Goal: Information Seeking & Learning: Learn about a topic

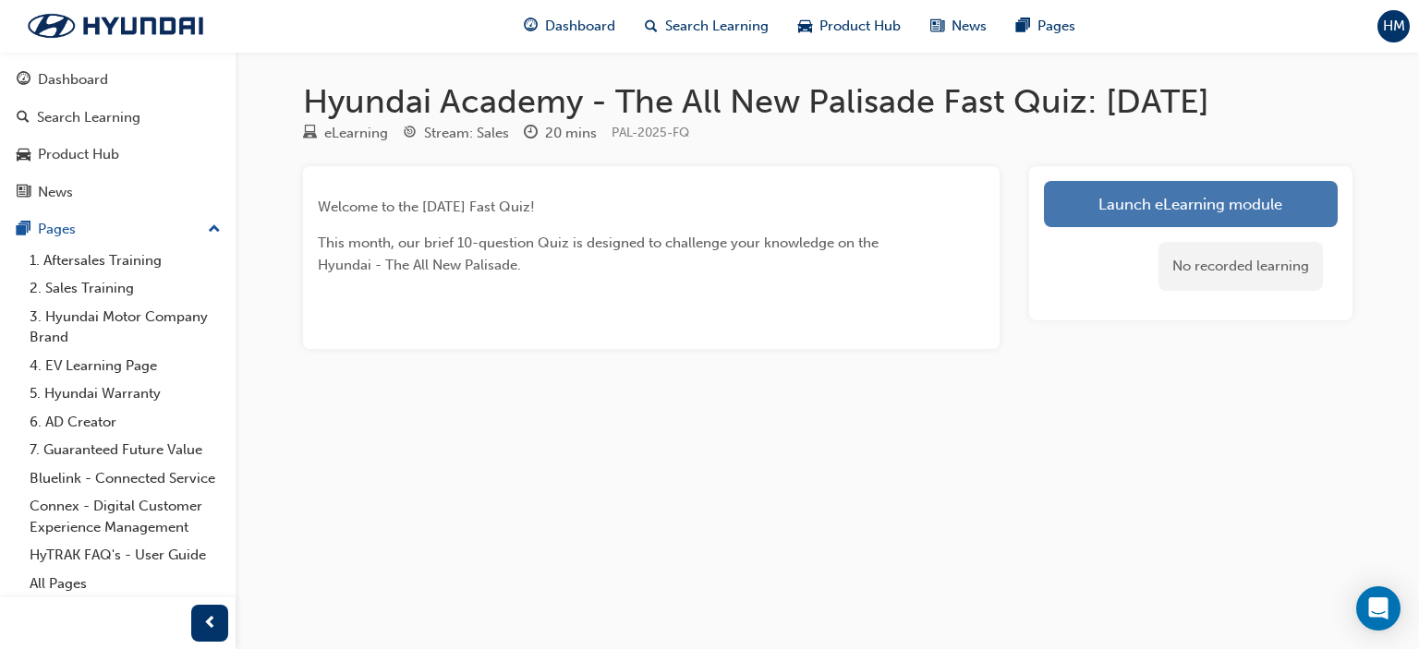
click at [1077, 196] on link "Launch eLearning module" at bounding box center [1191, 204] width 294 height 46
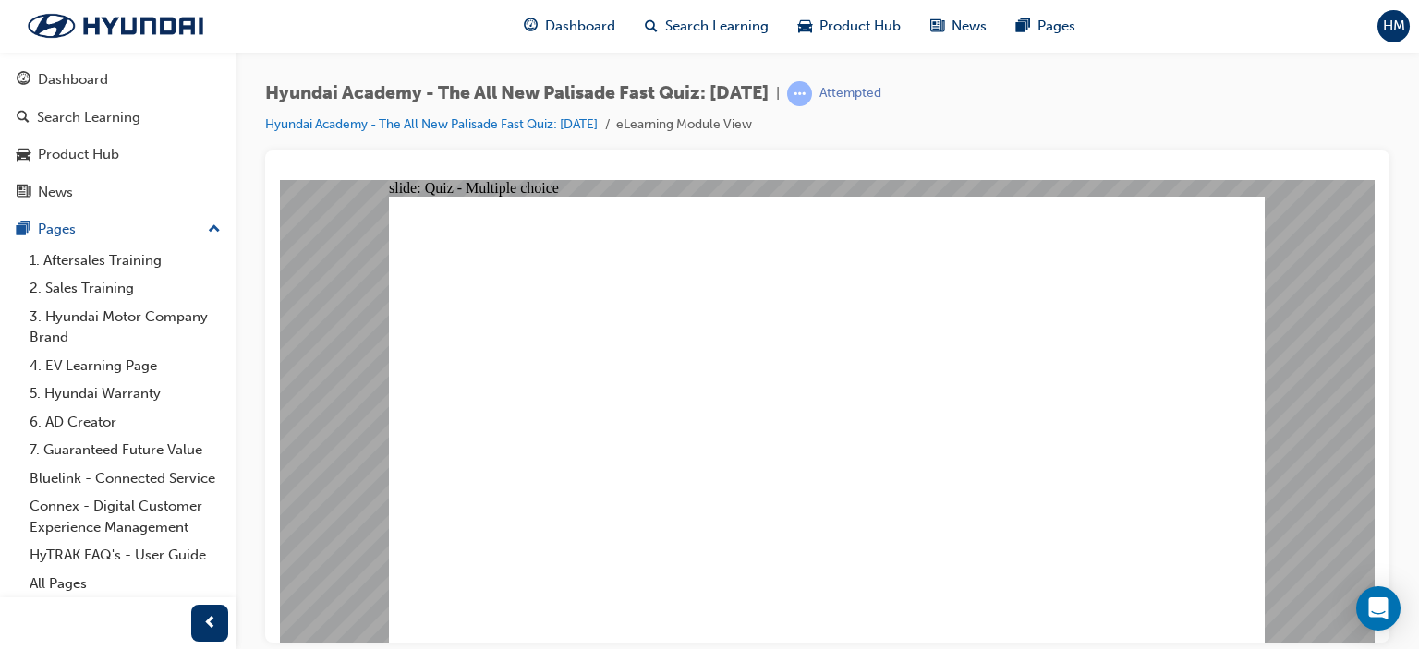
radio input "true"
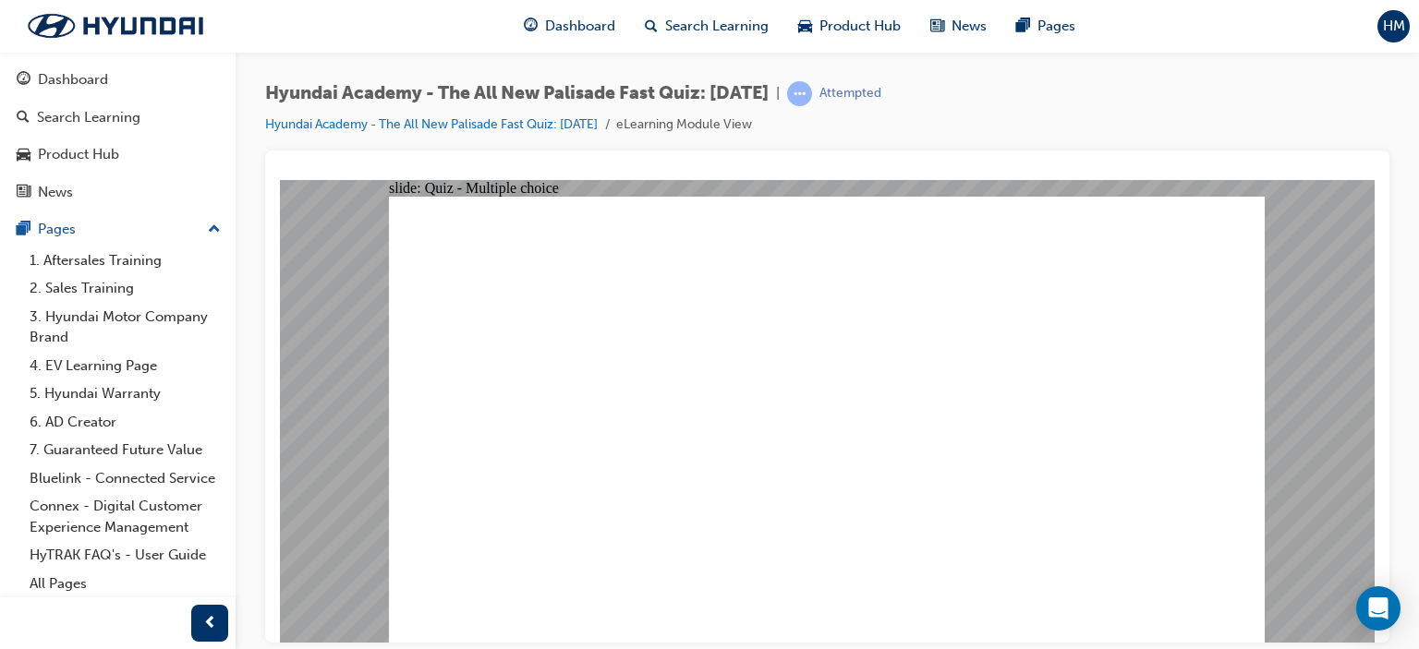
radio input "true"
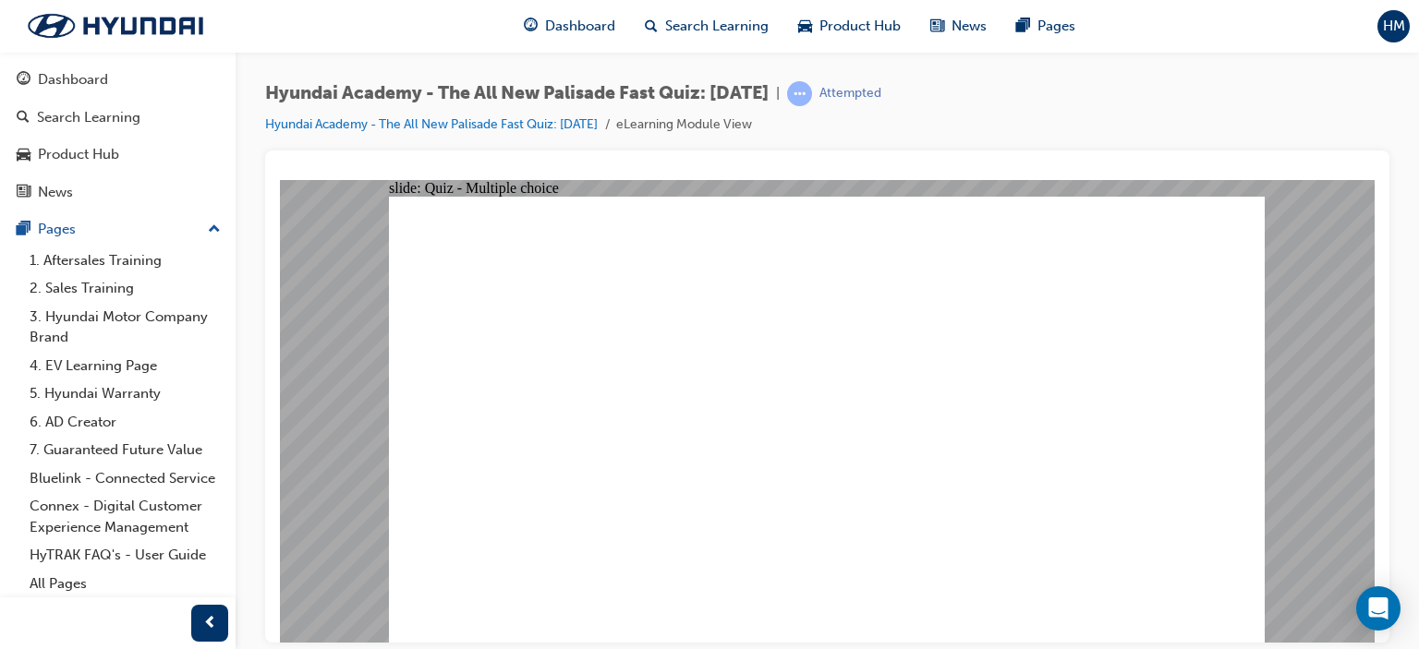
radio input "true"
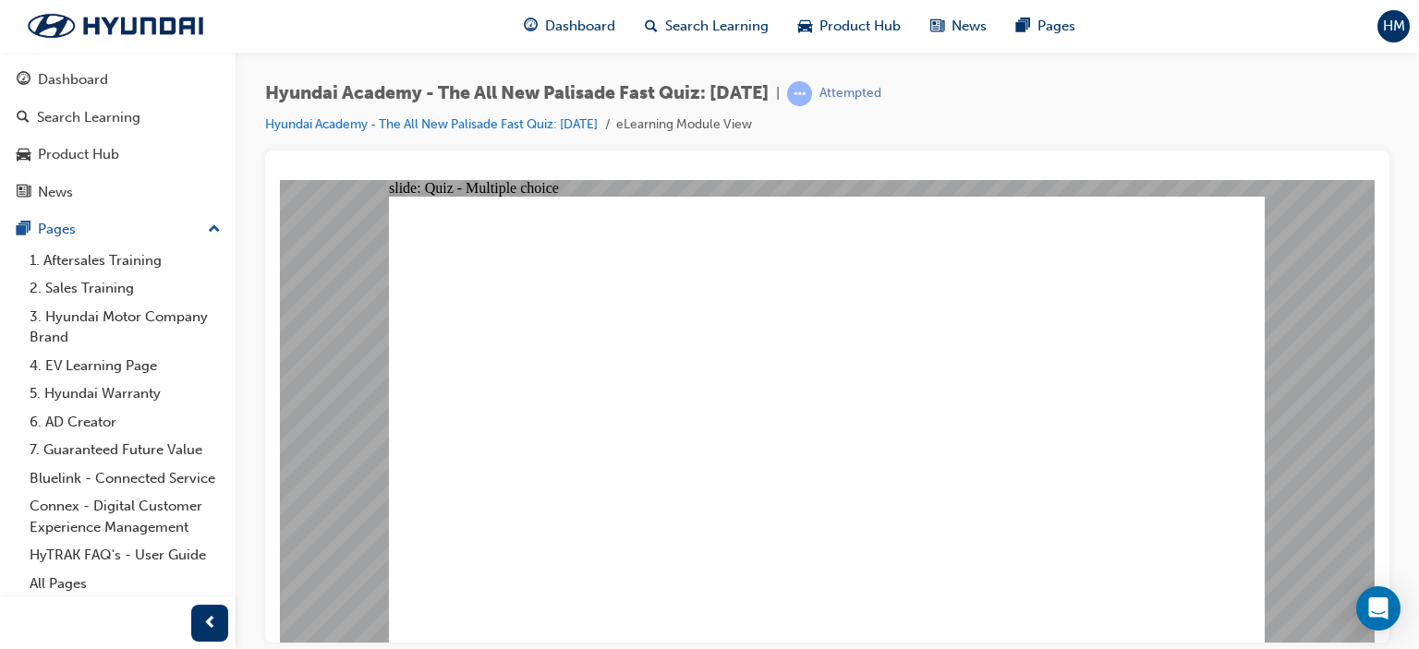
checkbox input "true"
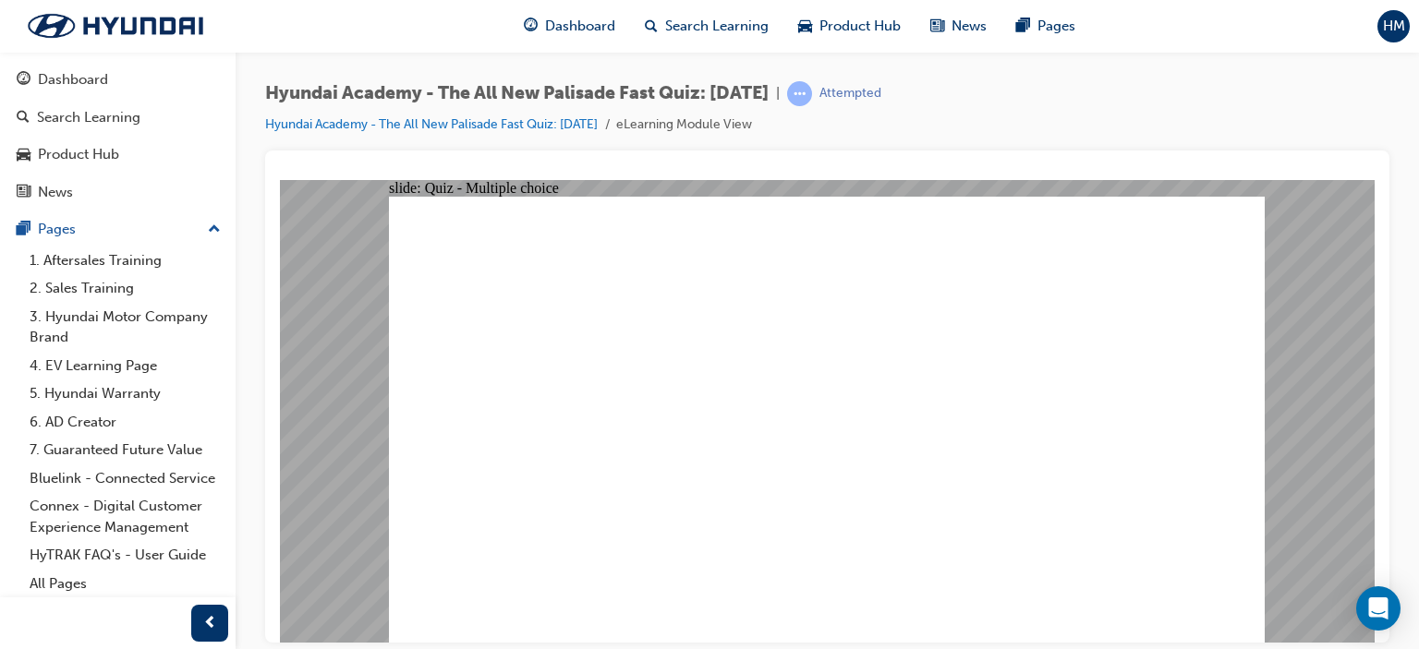
radio input "true"
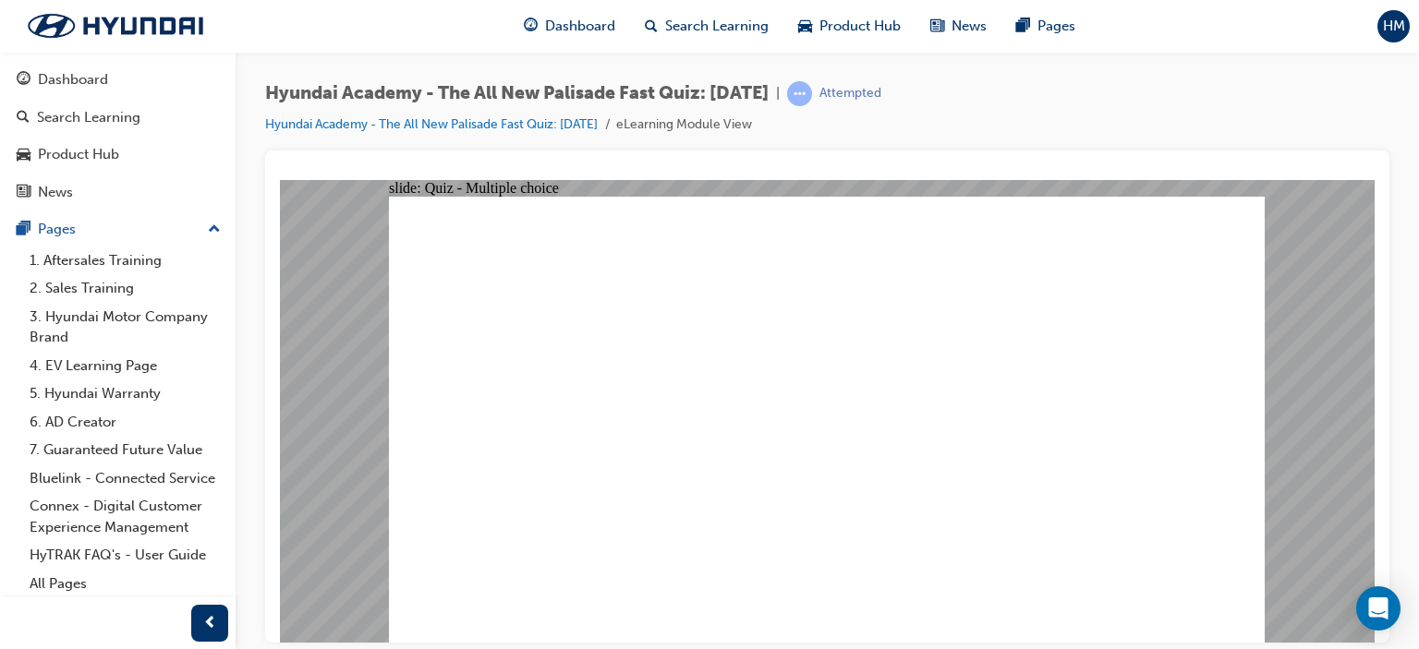
checkbox input "true"
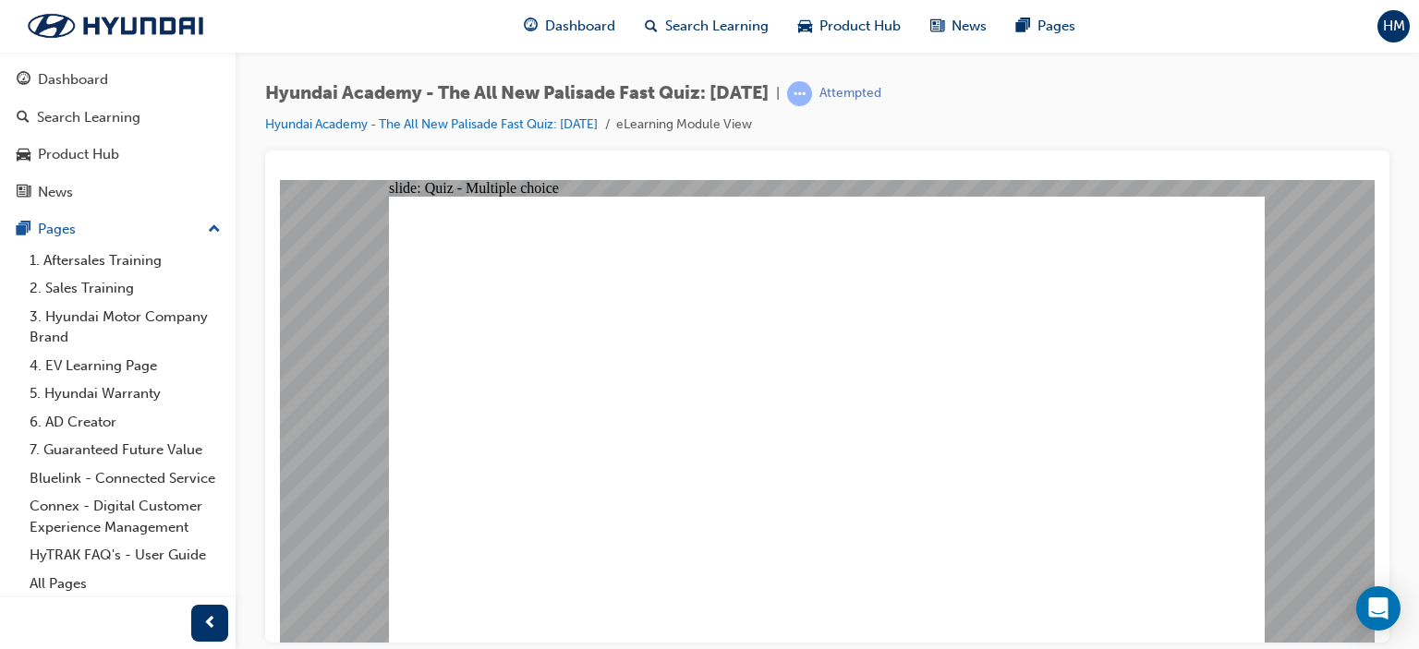
checkbox input "true"
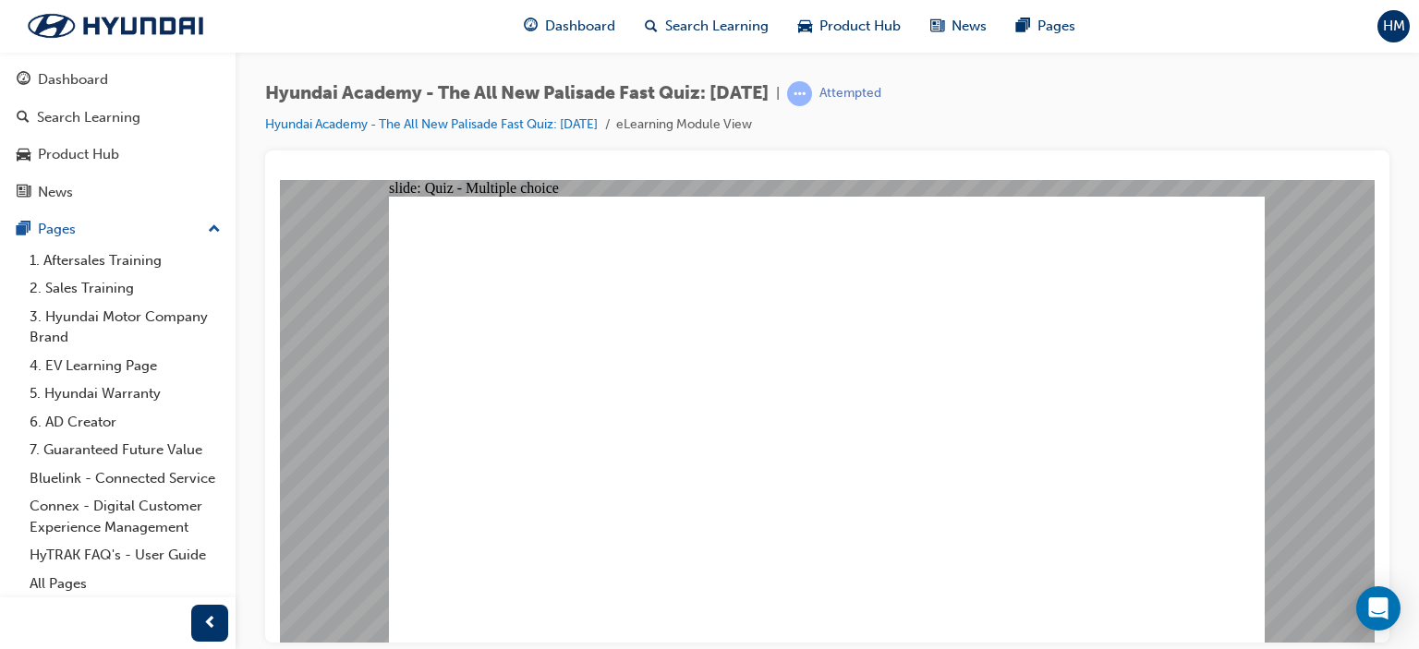
radio input "true"
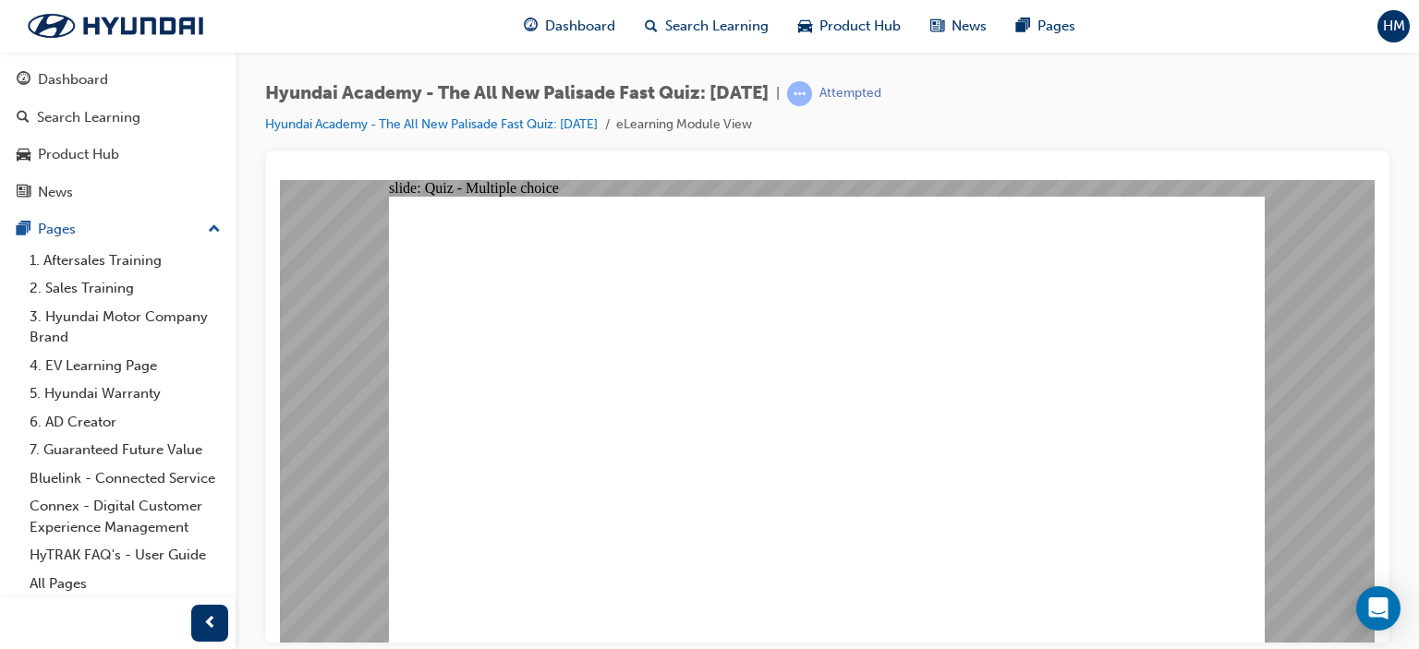
radio input "true"
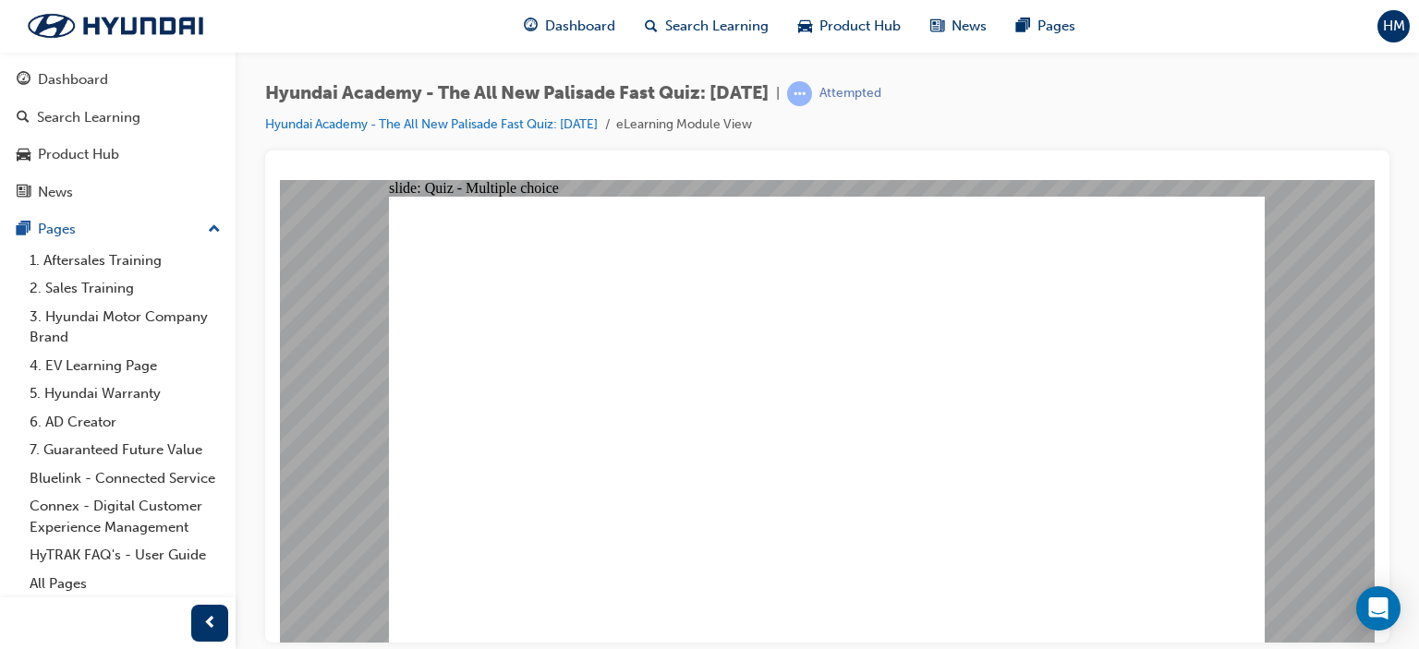
radio input "true"
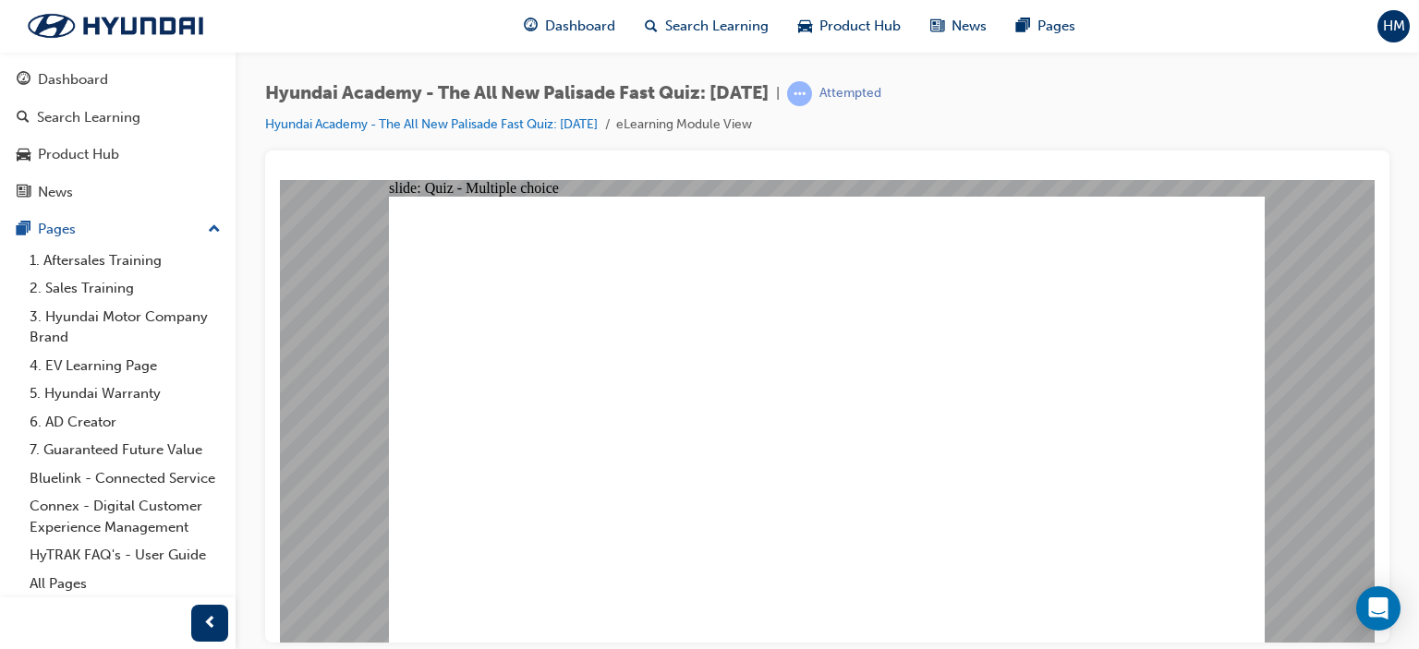
radio input "true"
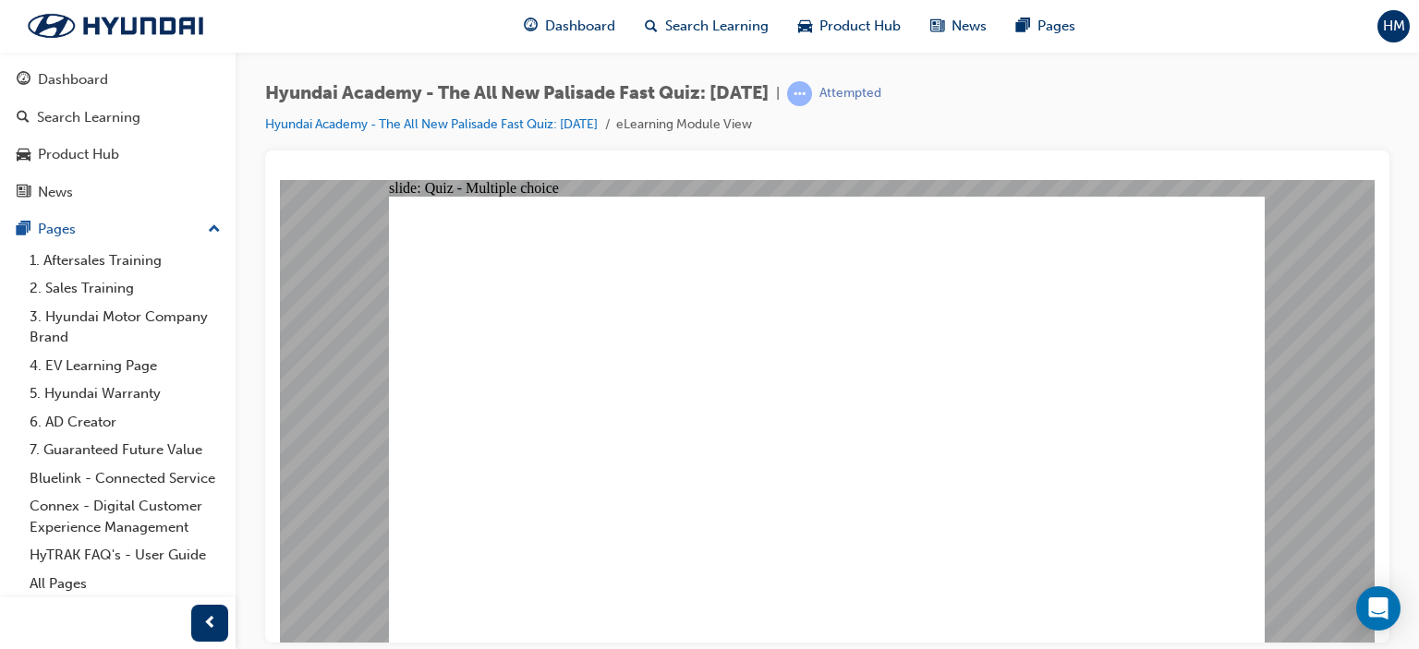
radio input "true"
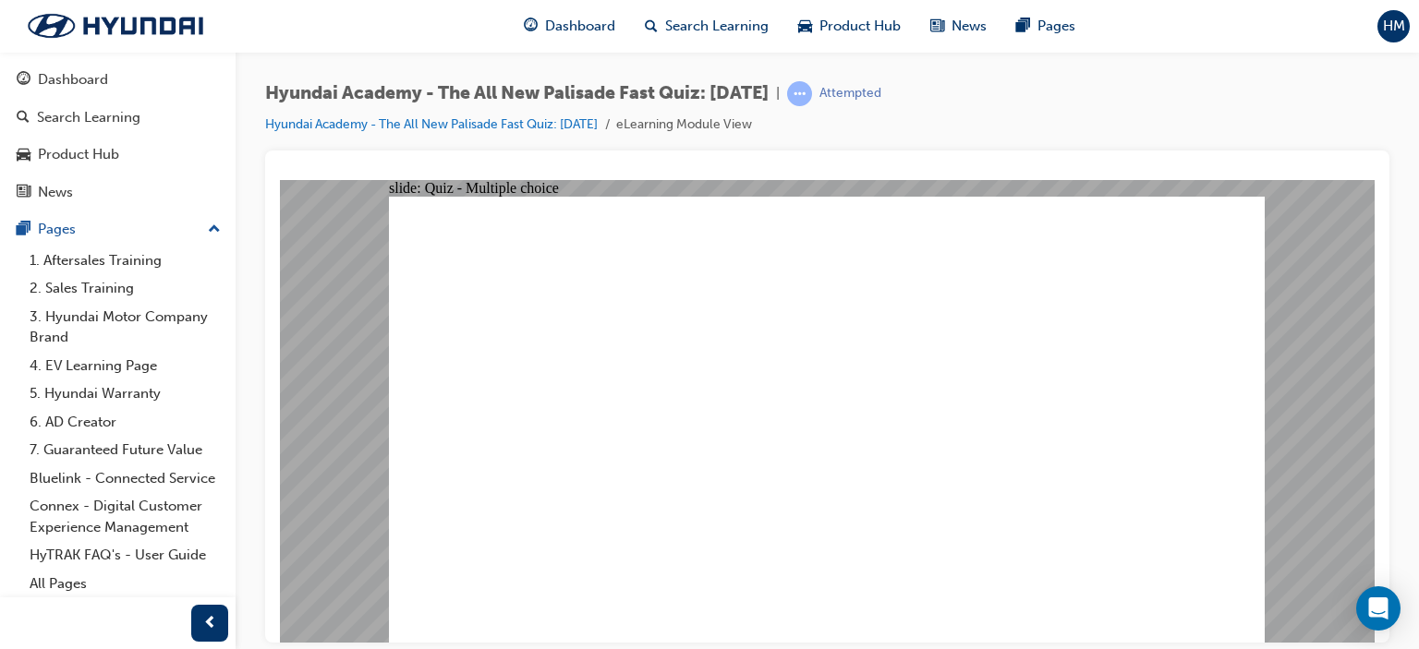
checkbox input "true"
radio input "true"
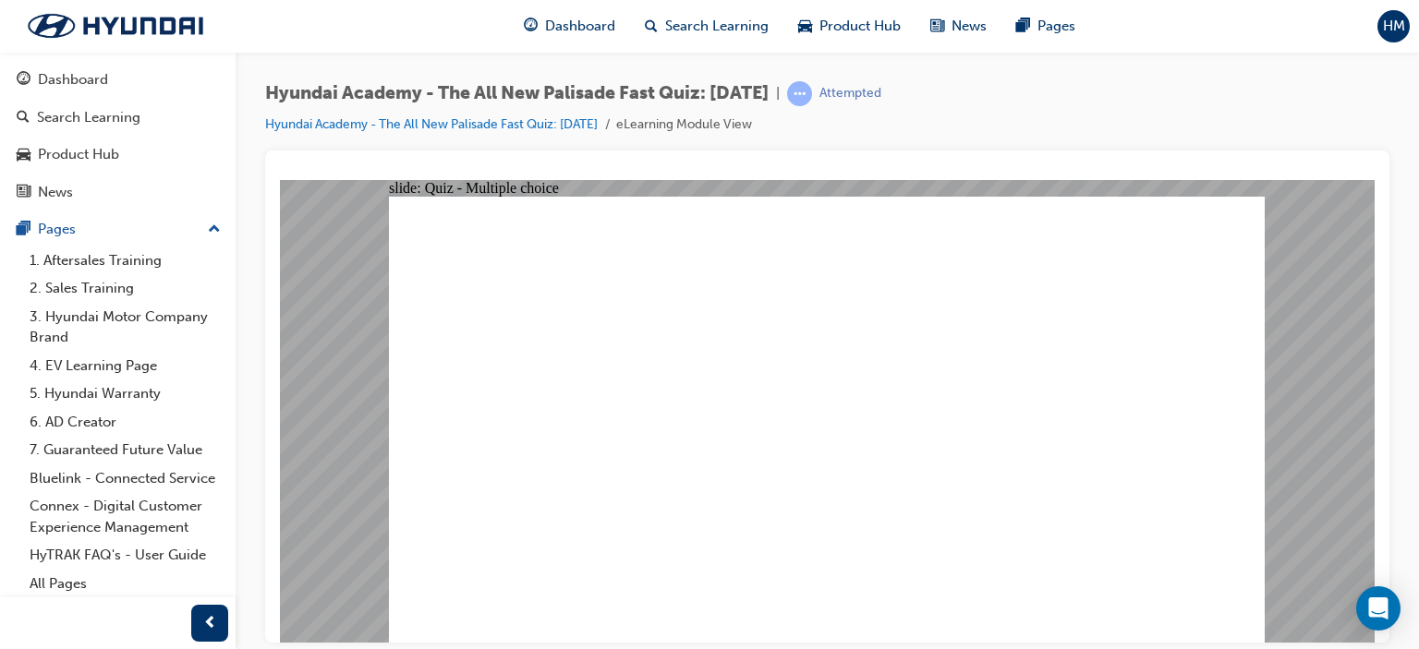
radio input "true"
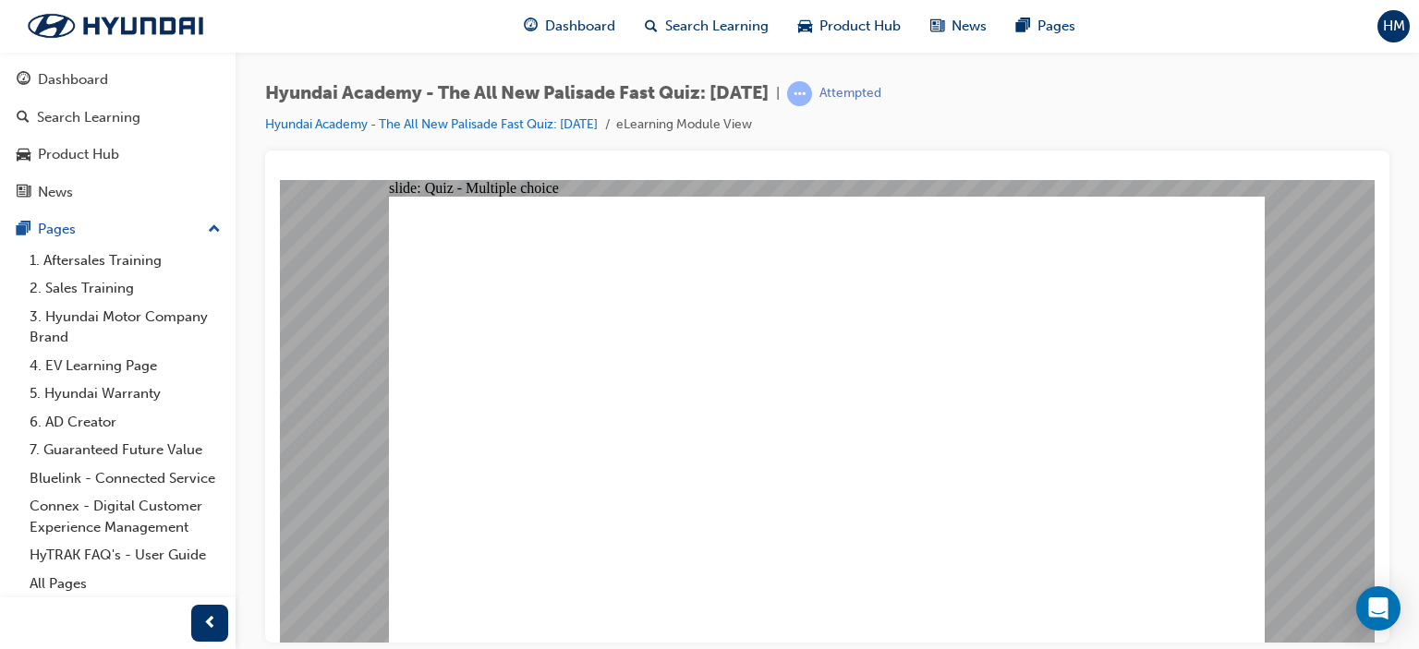
checkbox input "true"
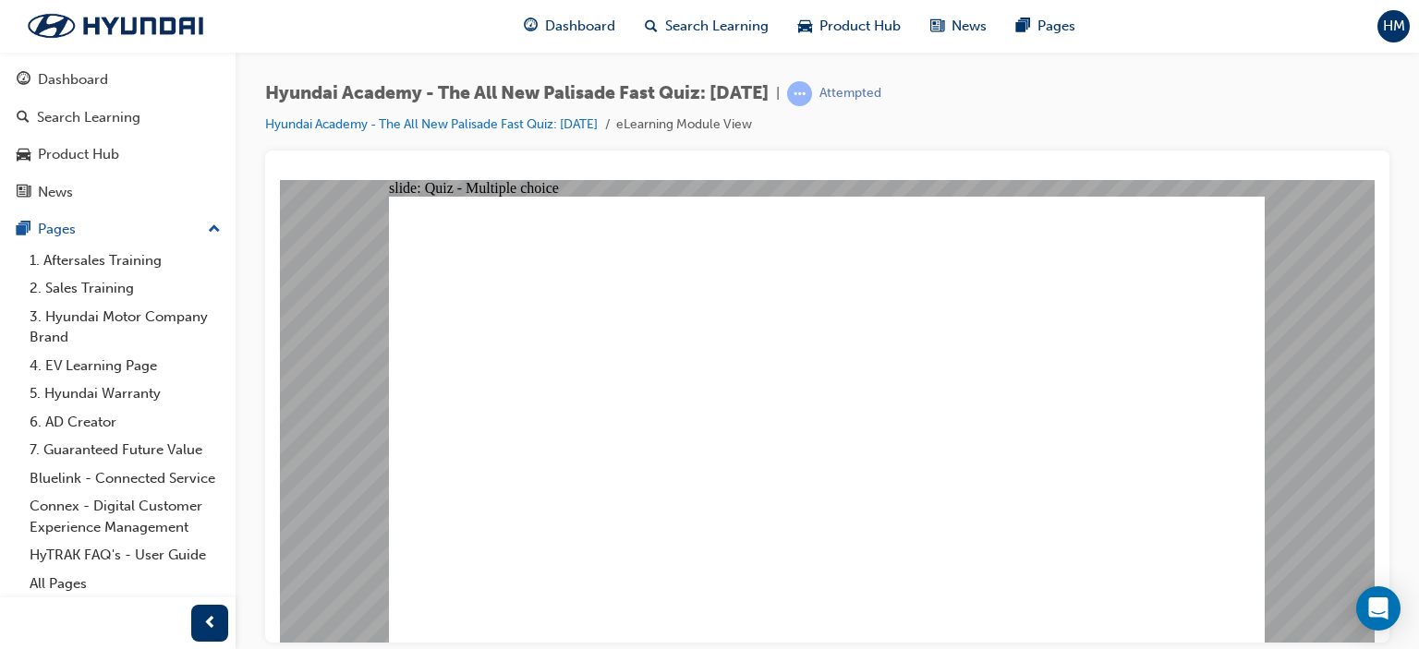
checkbox input "true"
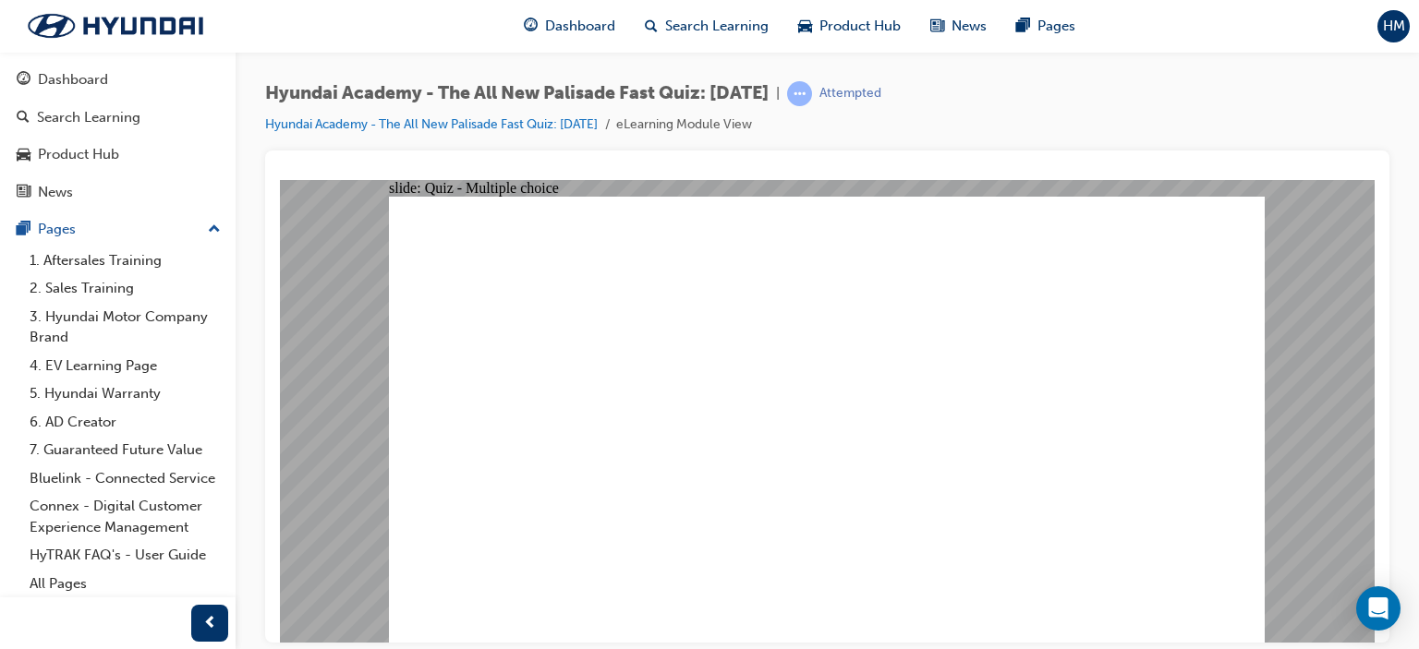
radio input "true"
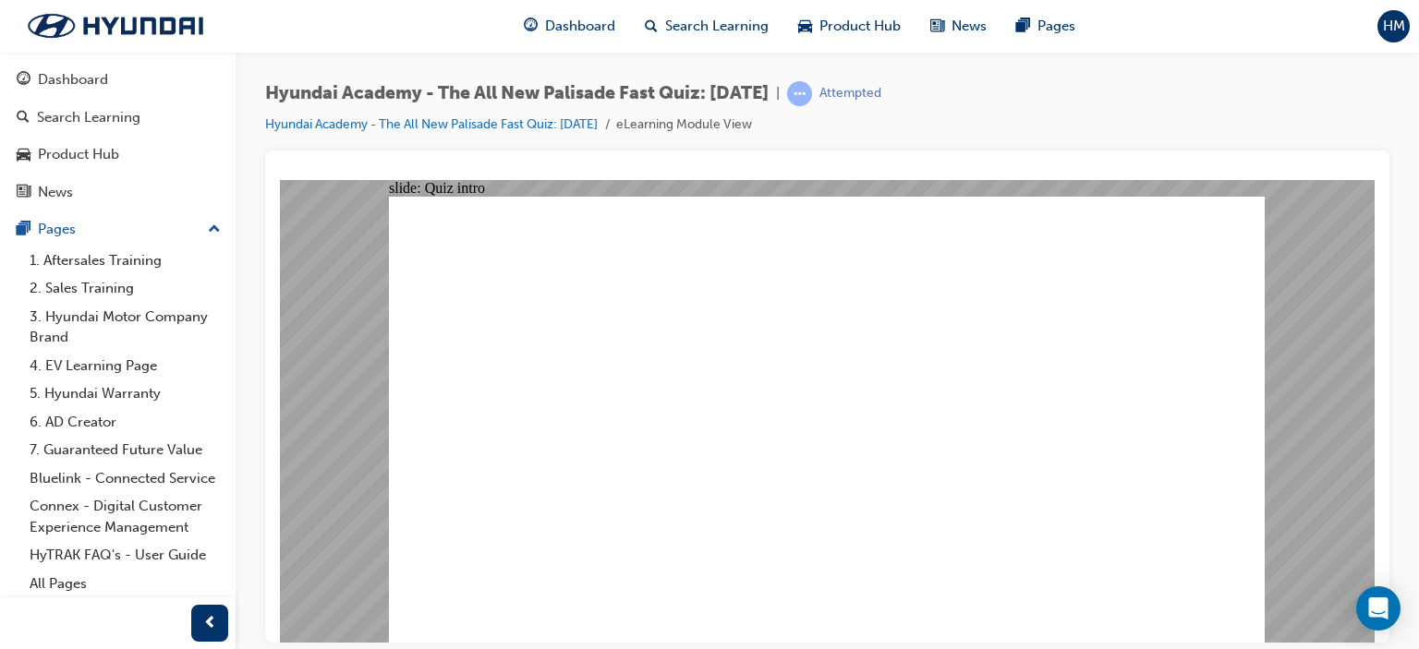
radio input "true"
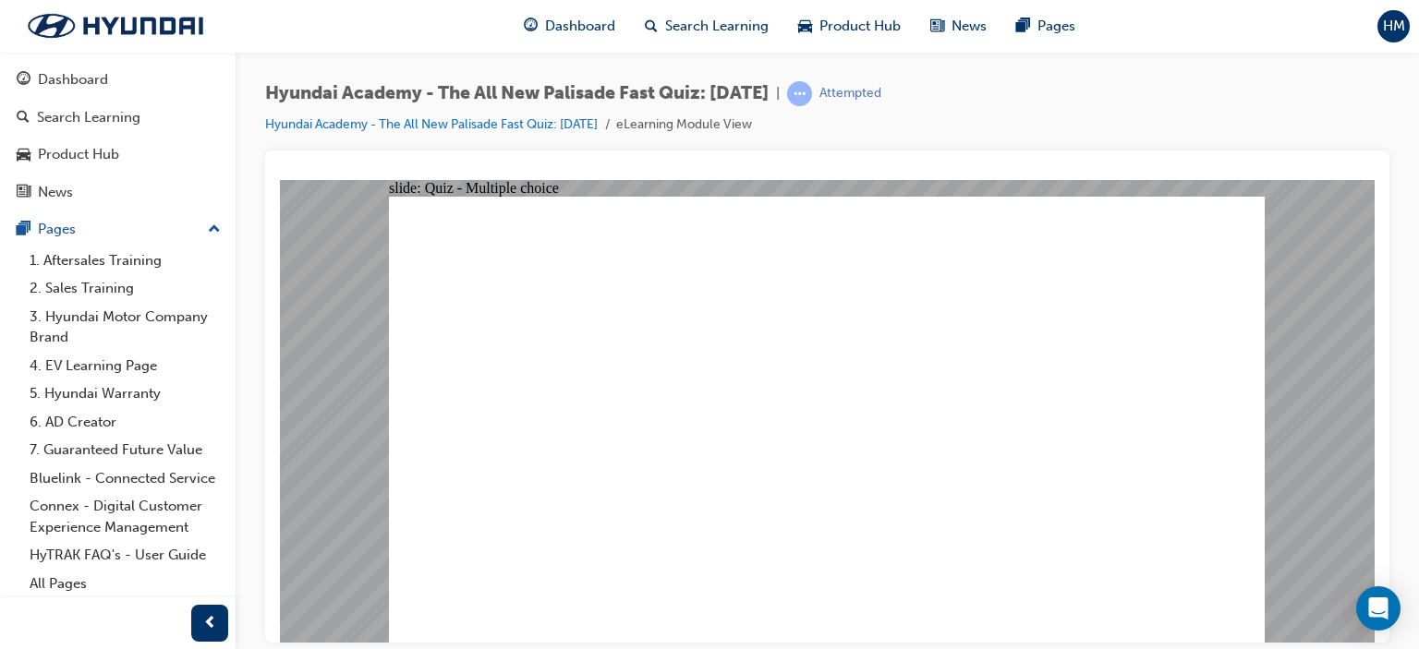
radio input "true"
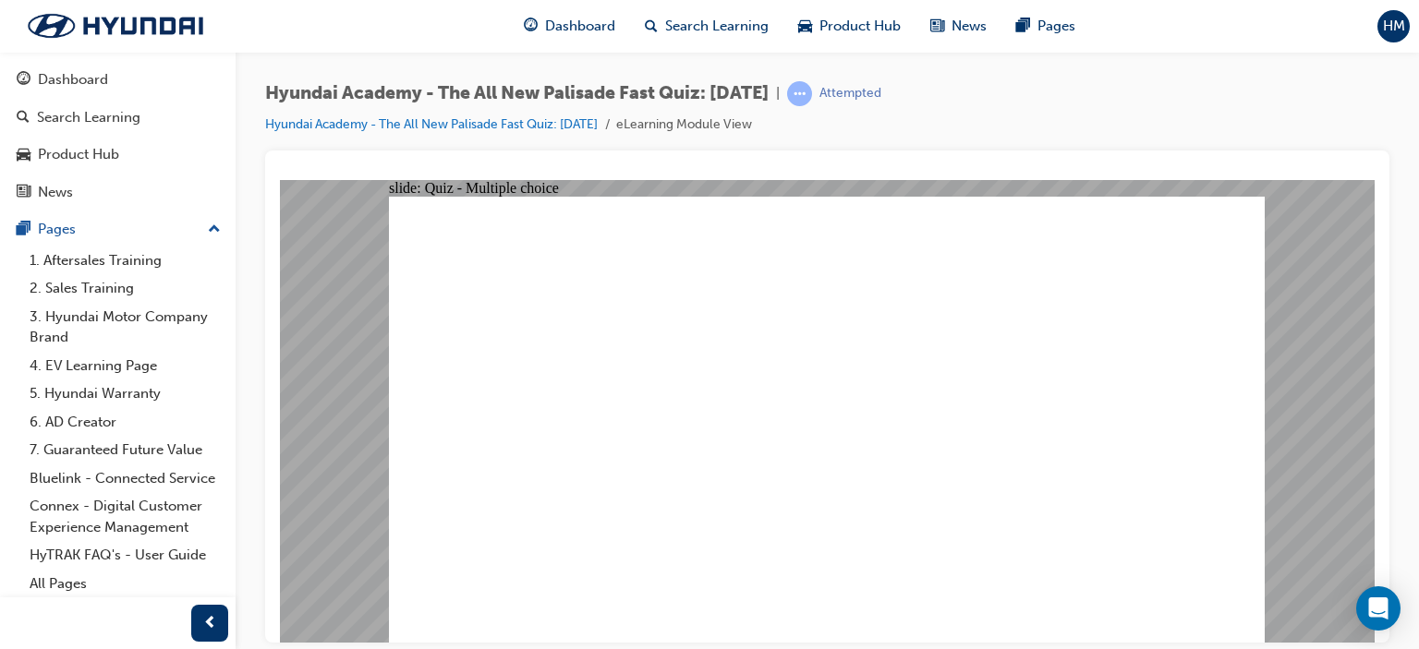
radio input "true"
drag, startPoint x: 865, startPoint y: 487, endPoint x: 830, endPoint y: 487, distance: 34.2
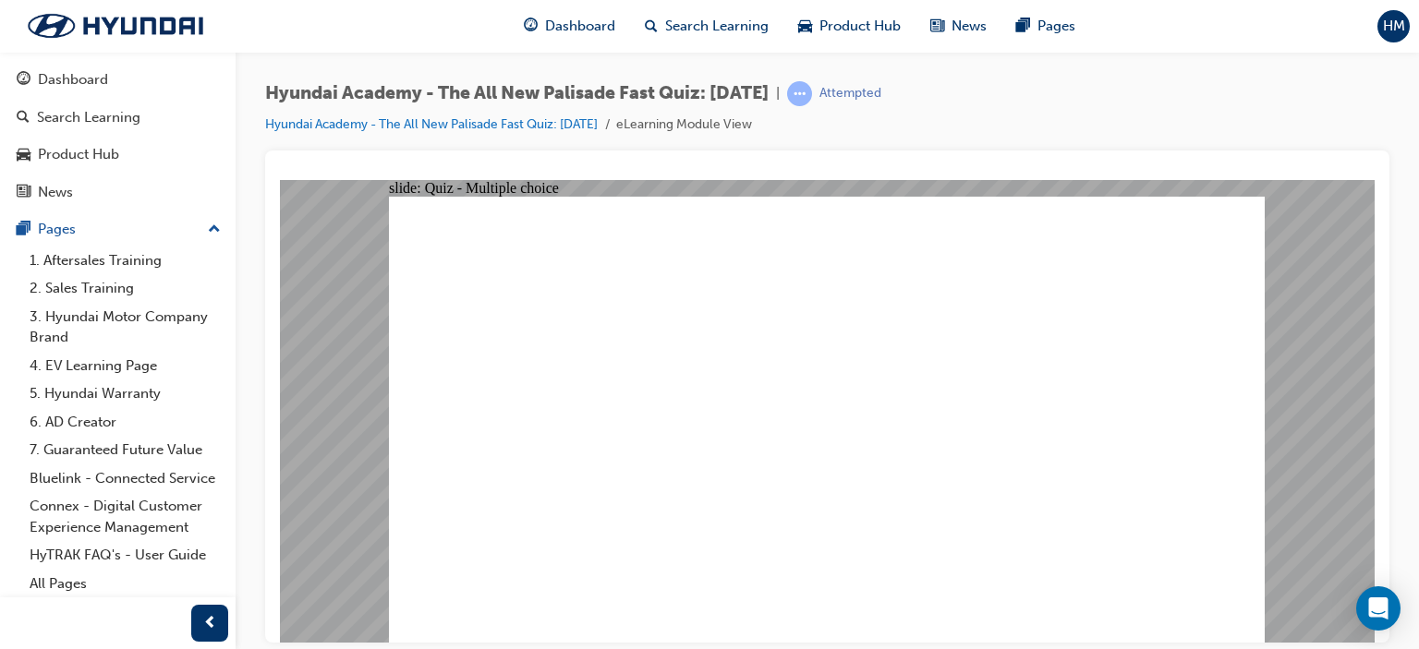
radio input "true"
checkbox input "true"
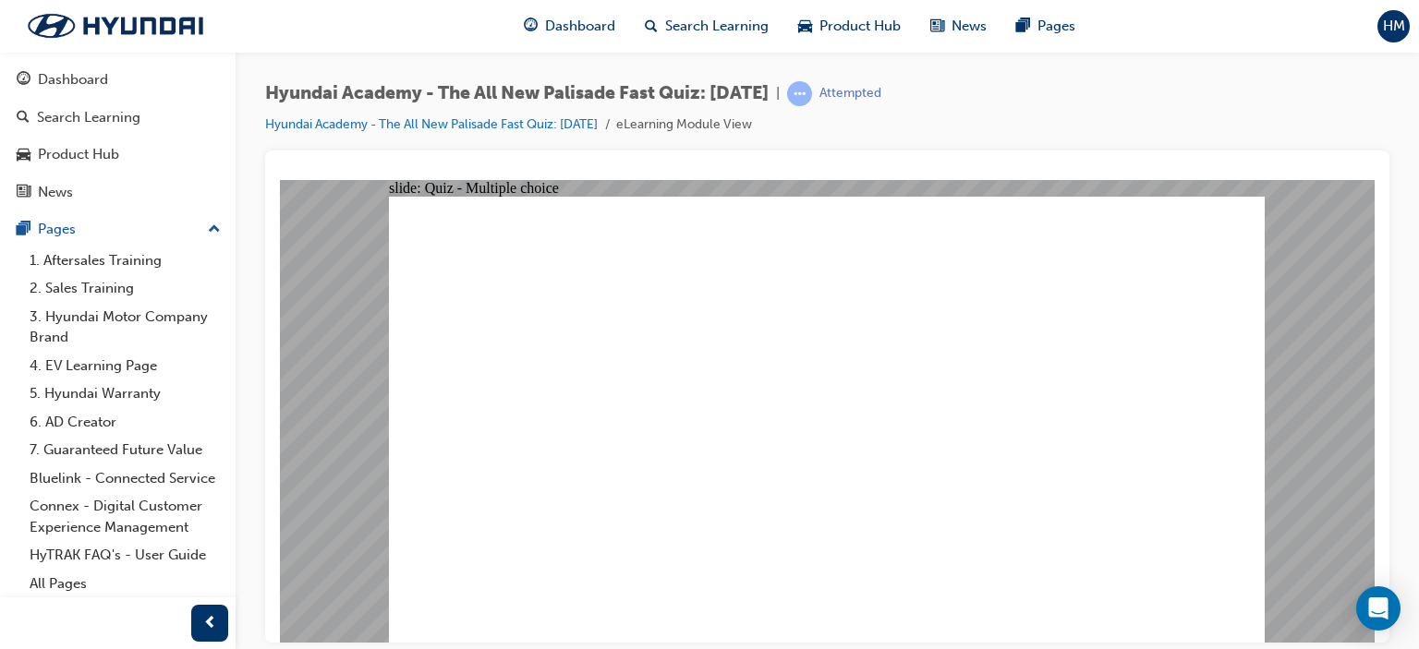
radio input "true"
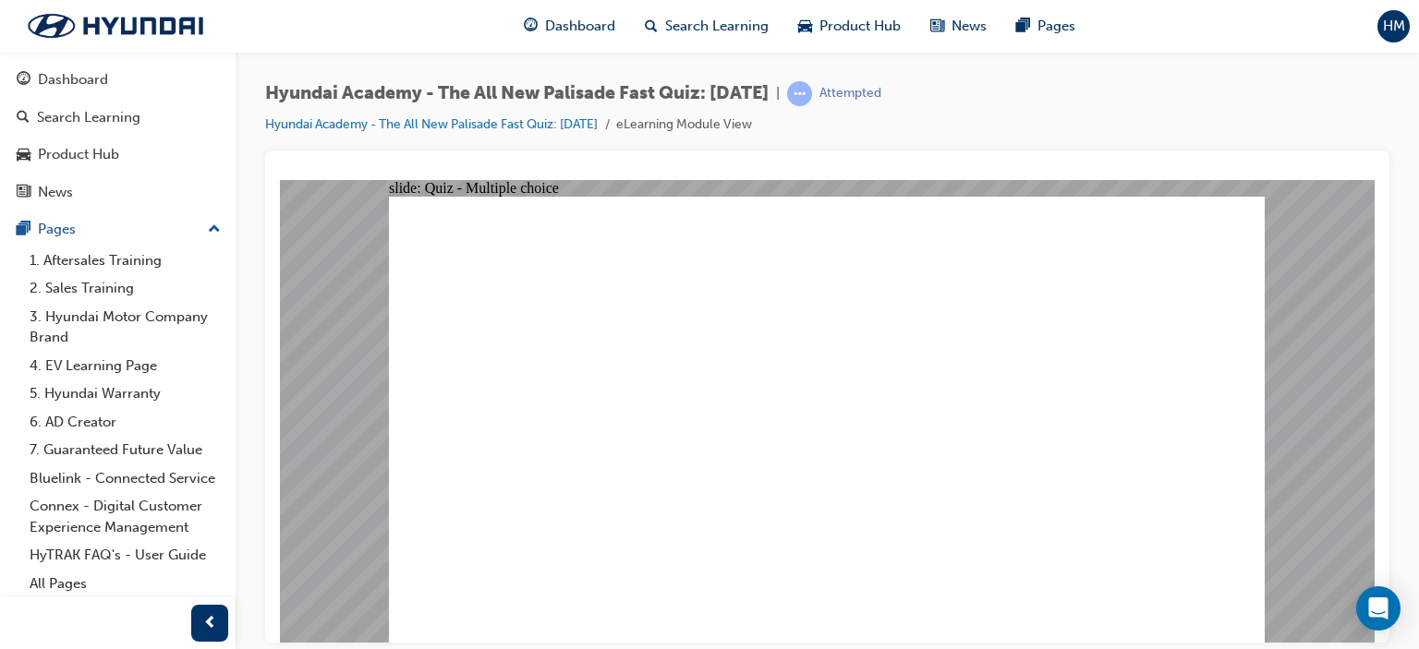
radio input "true"
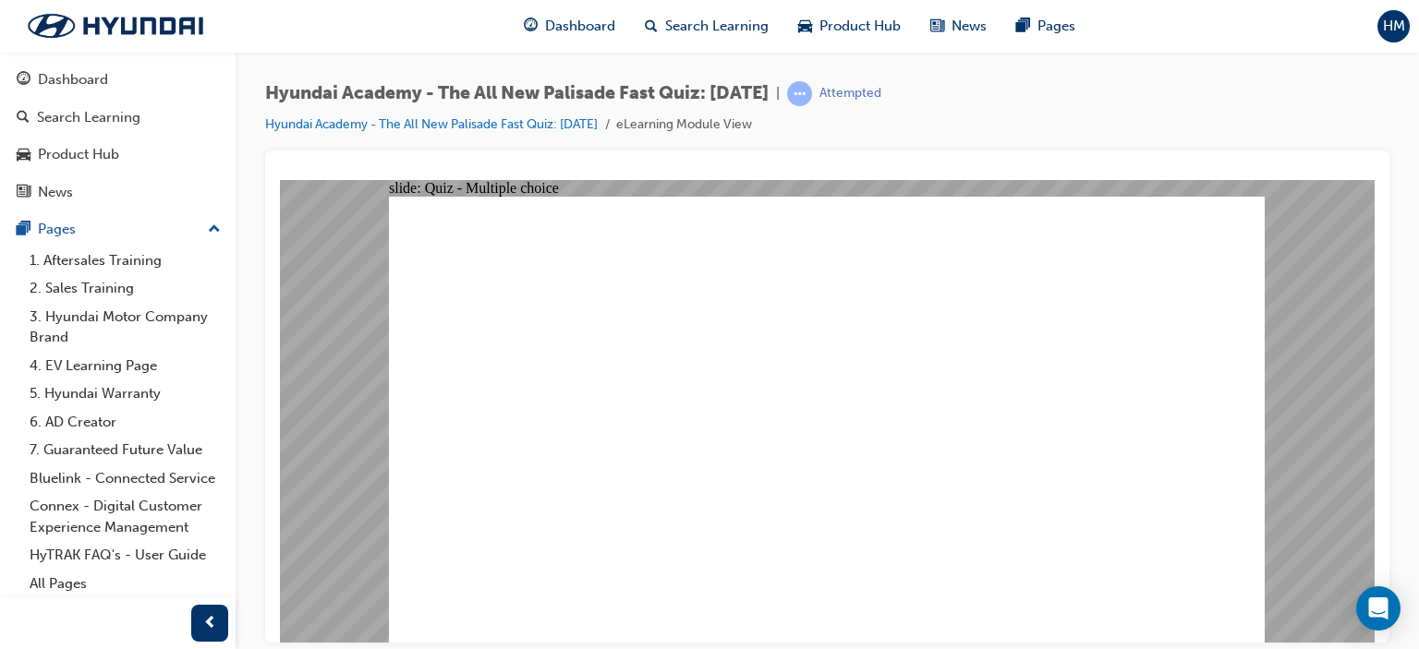
checkbox input "true"
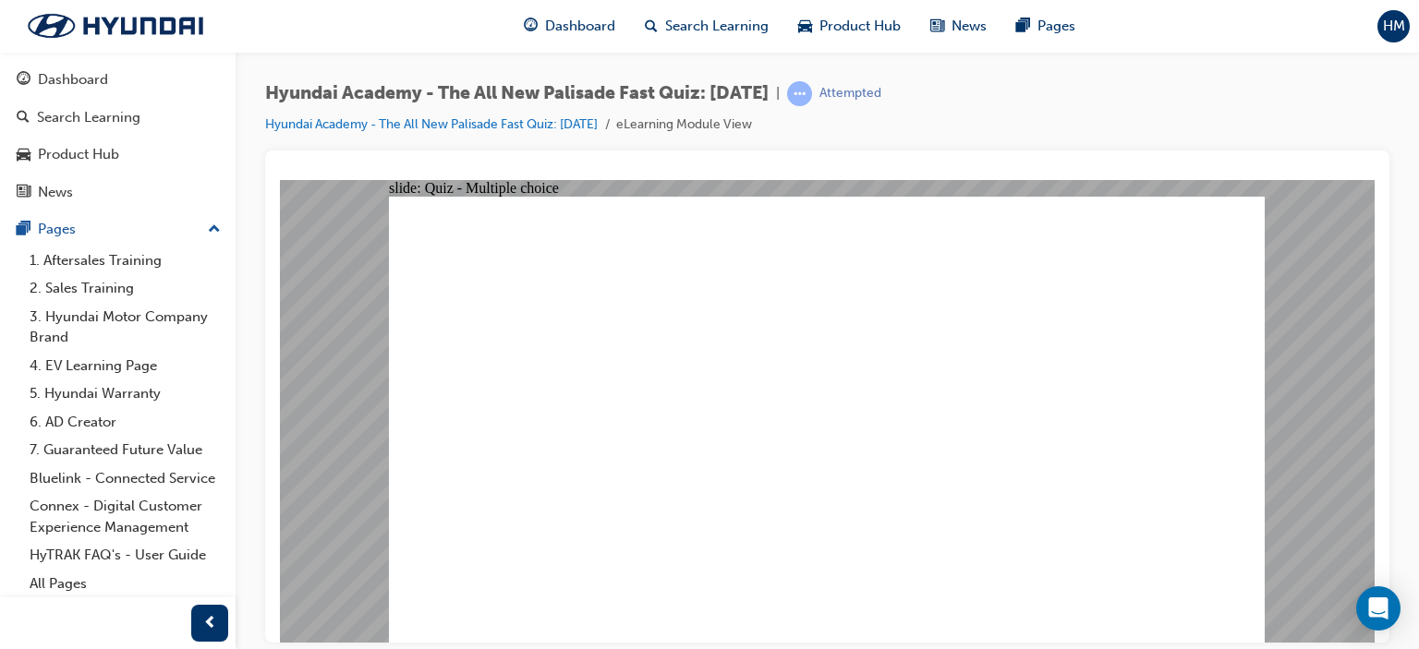
checkbox input "true"
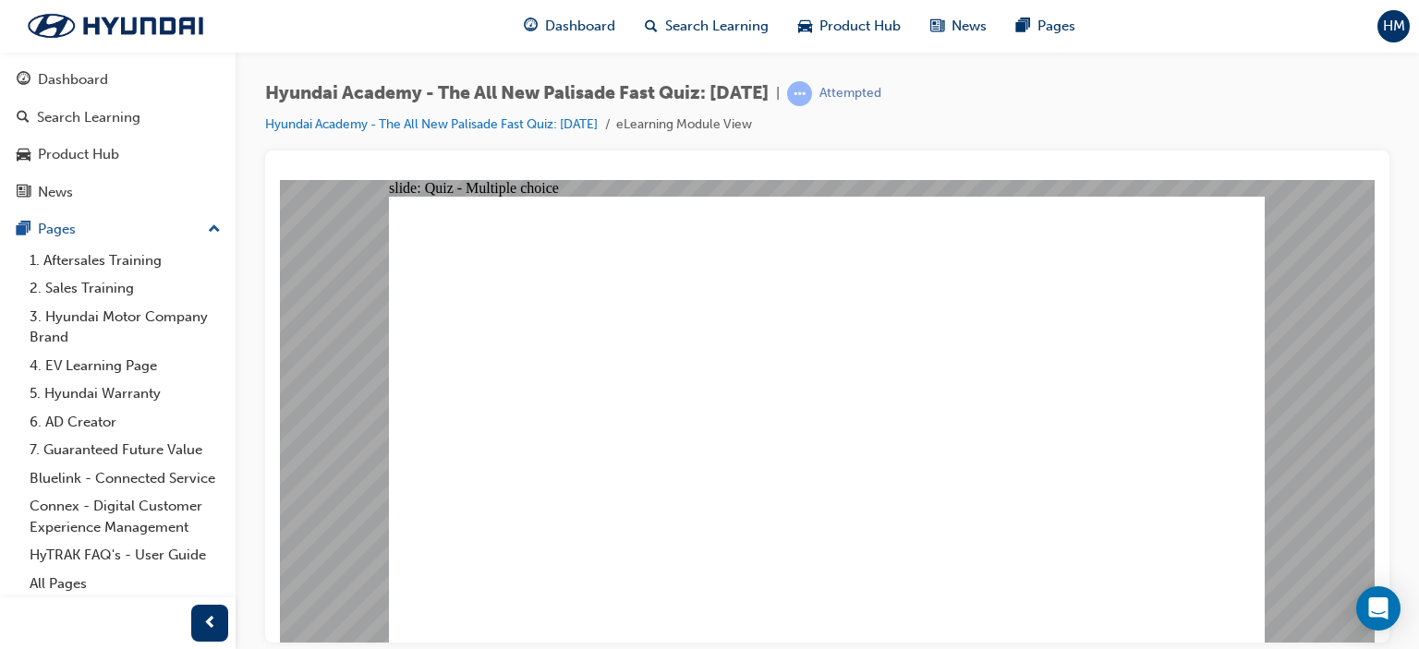
radio input "true"
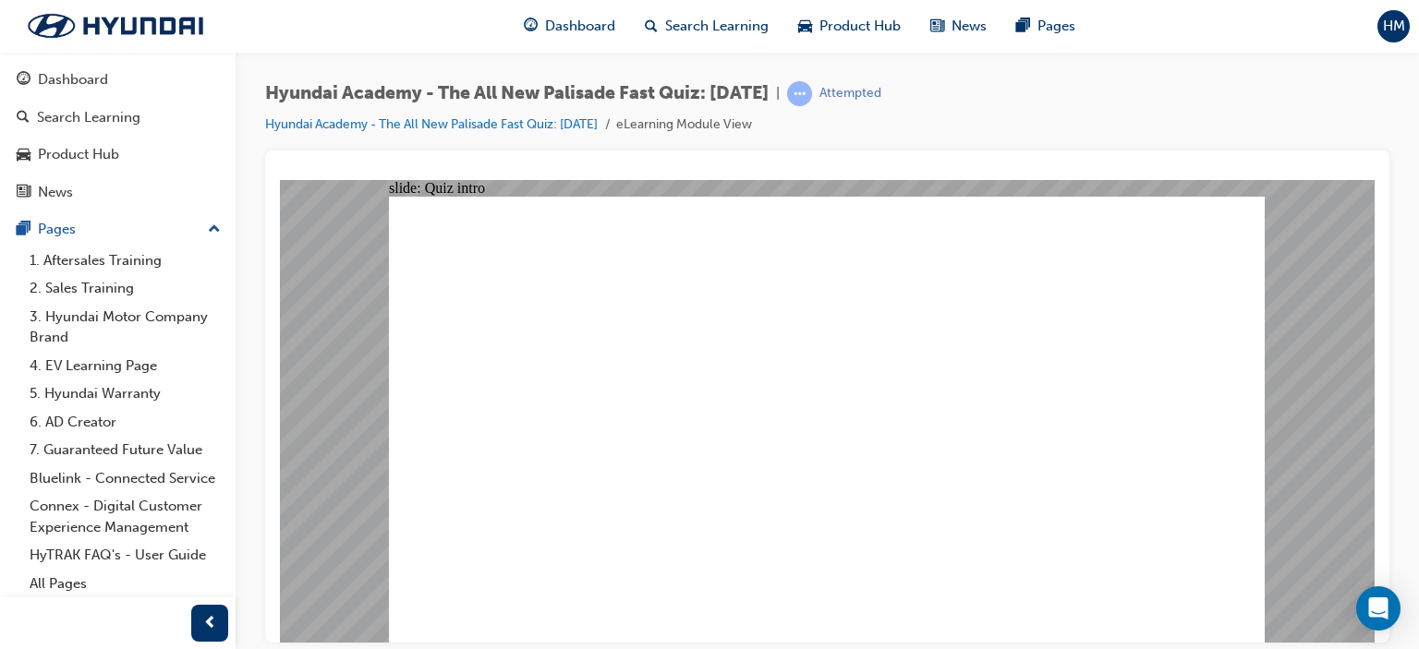
radio input "true"
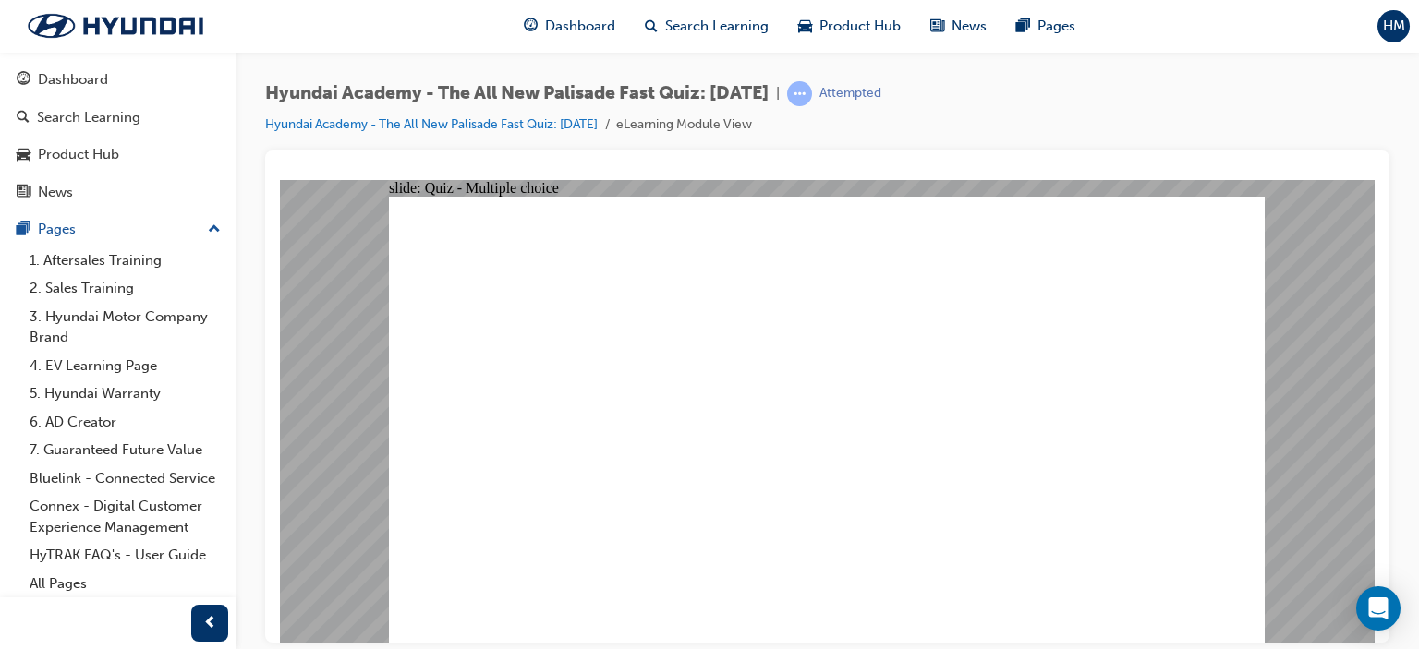
radio input "true"
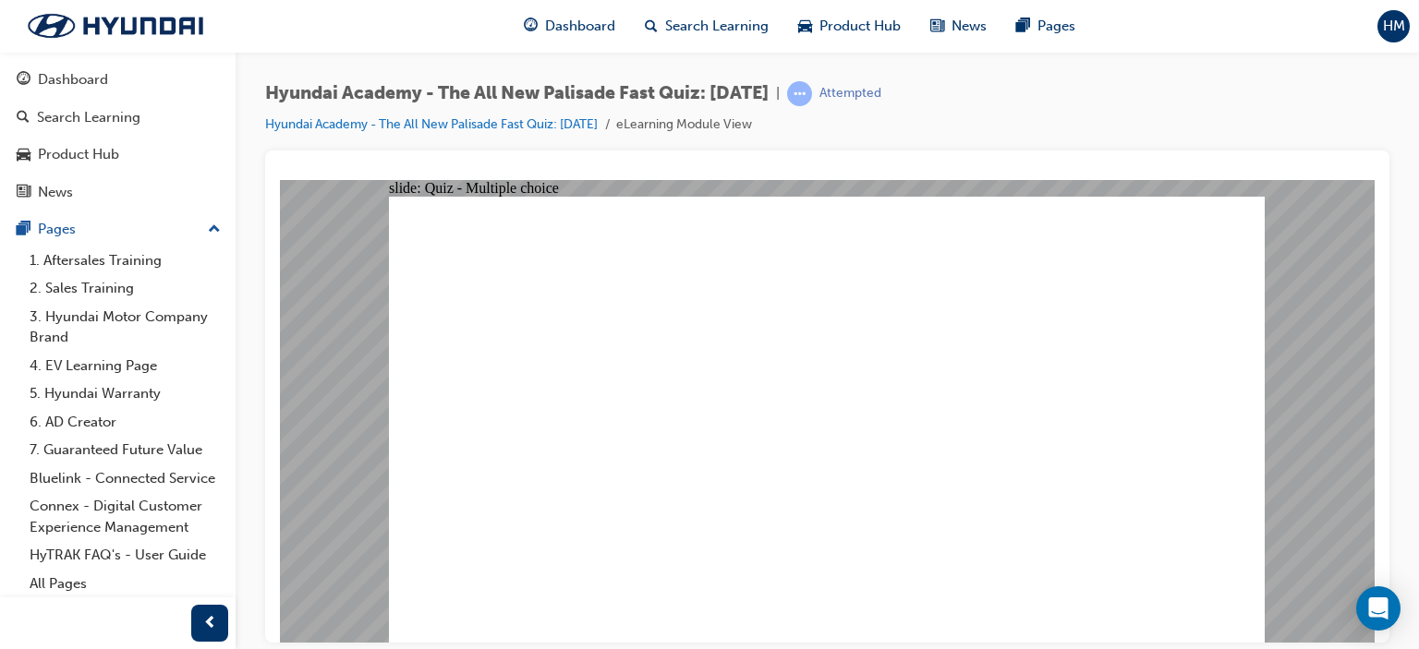
radio input "true"
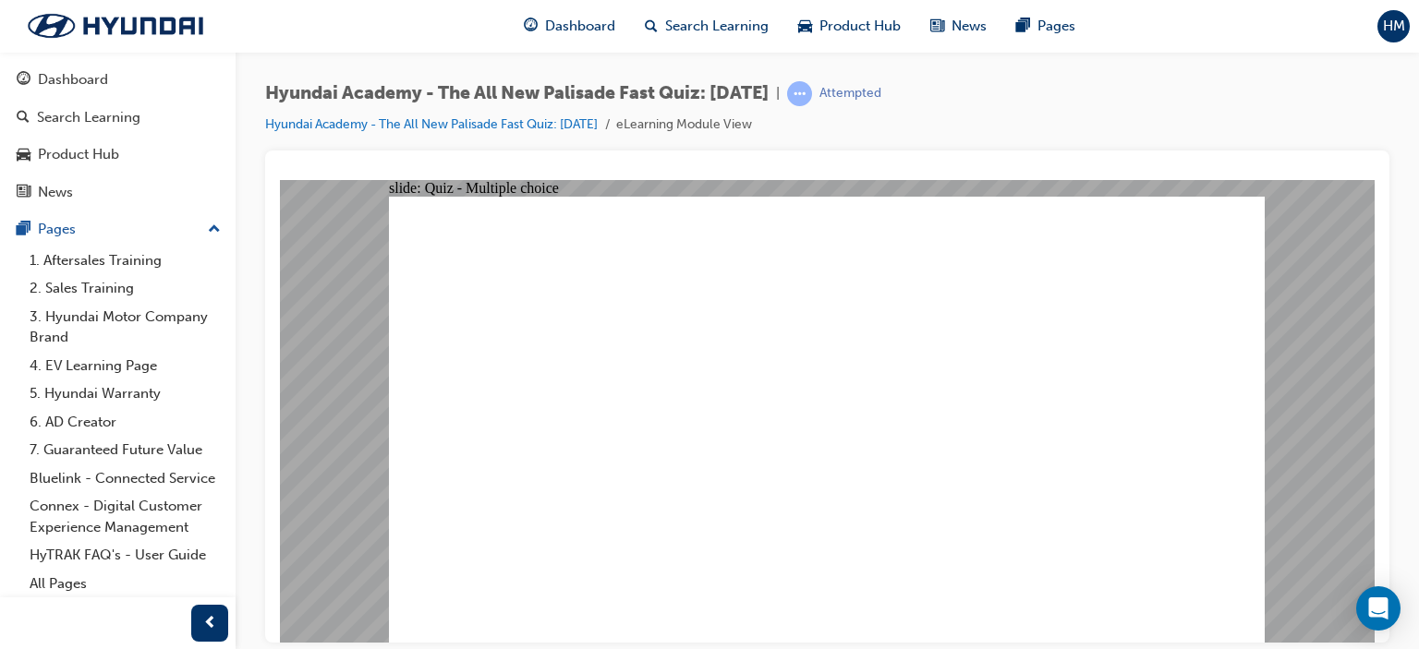
checkbox input "true"
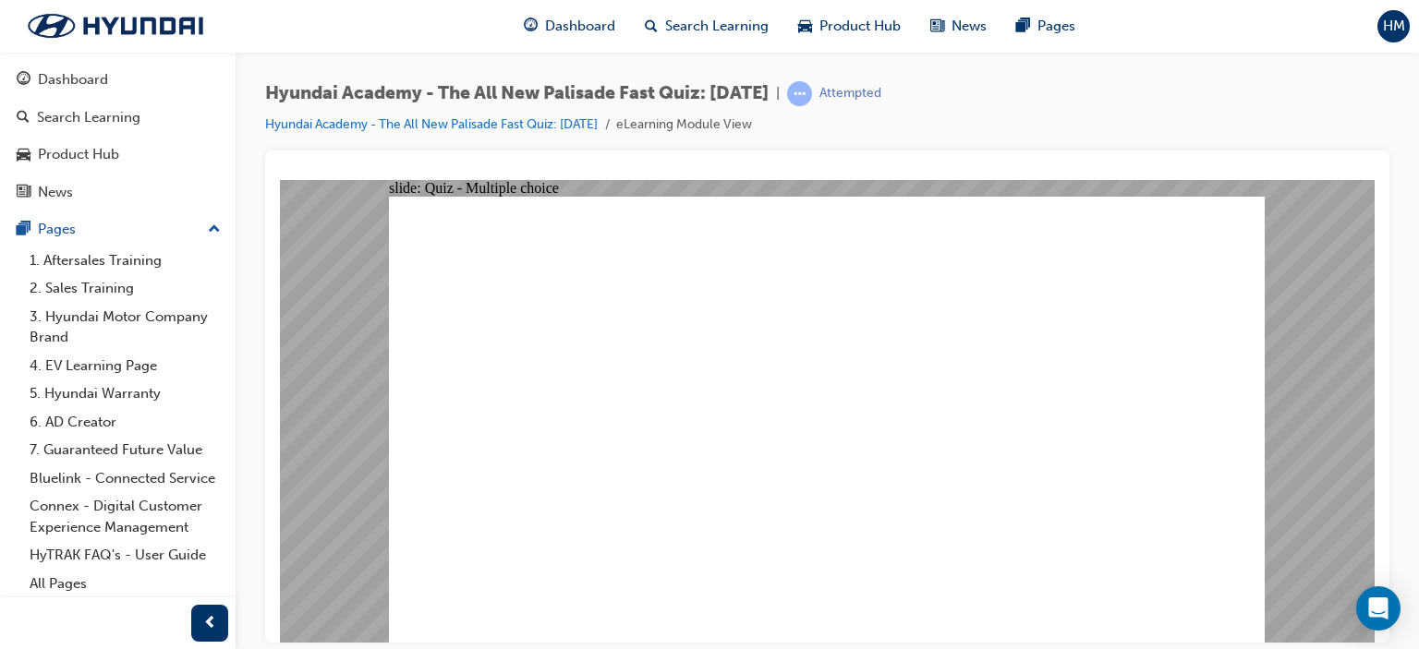
radio input "true"
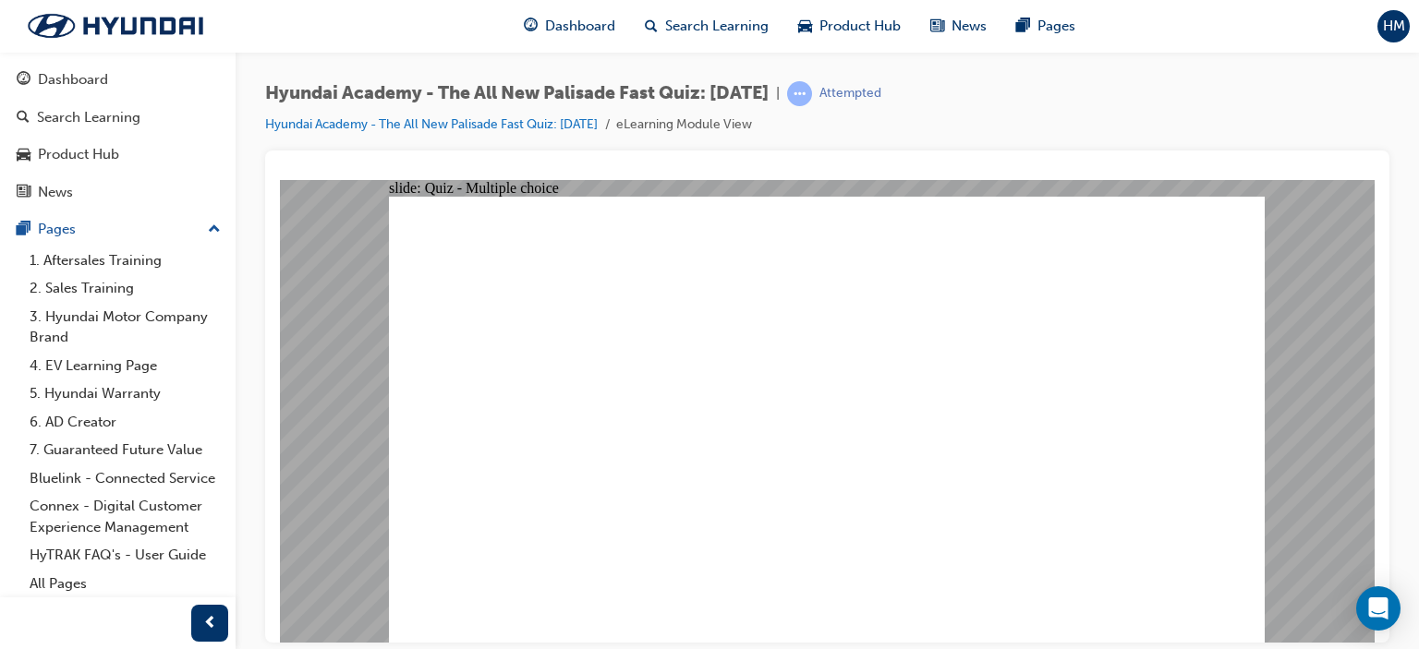
radio input "true"
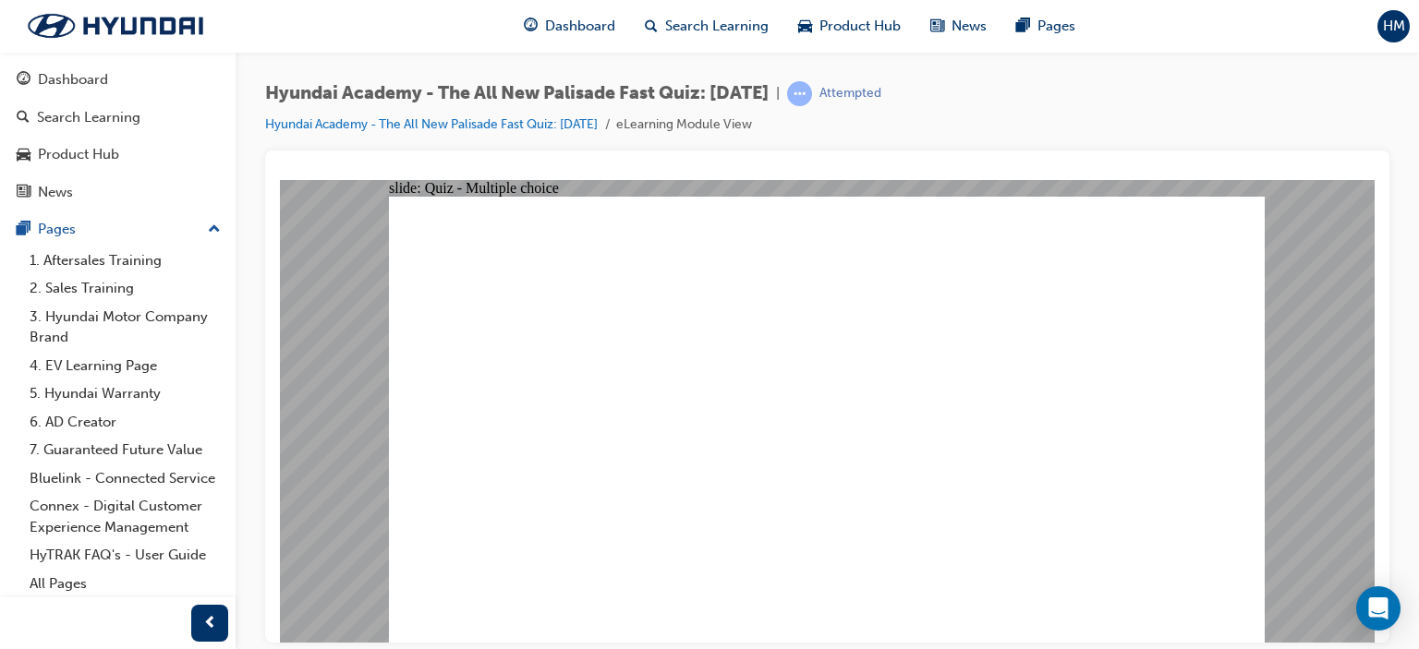
checkbox input "true"
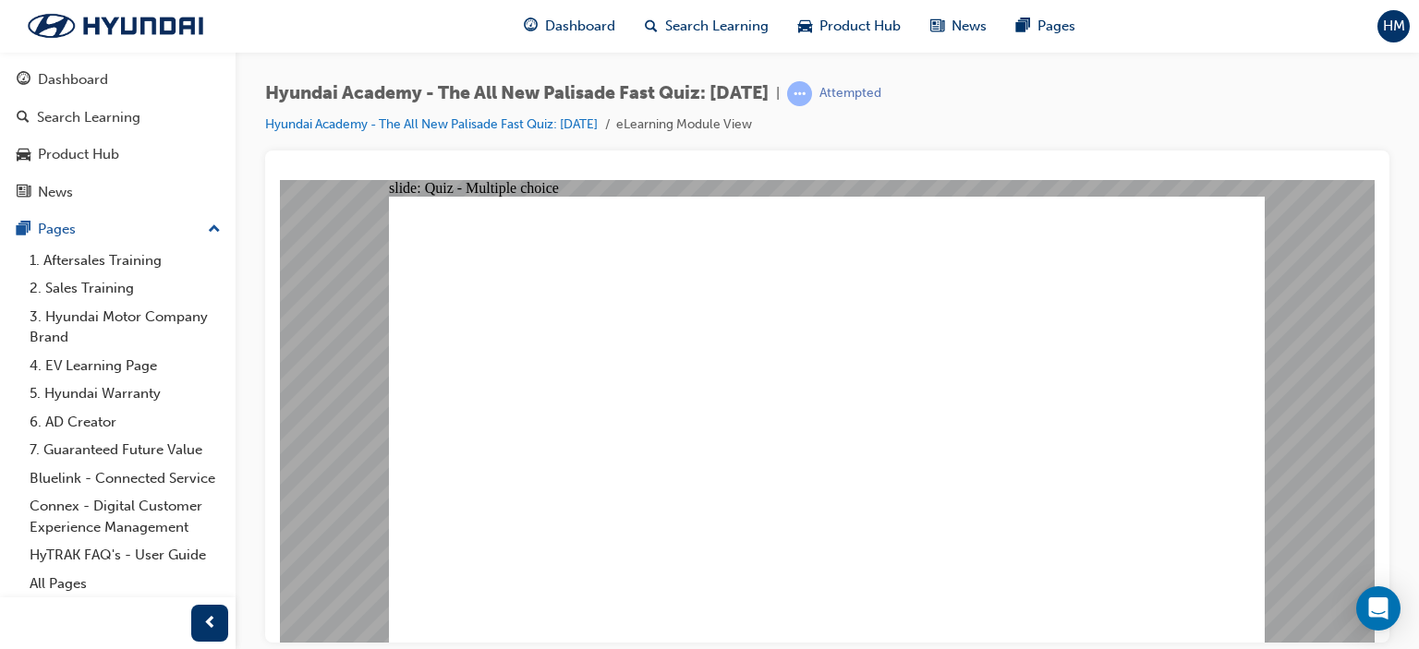
checkbox input "true"
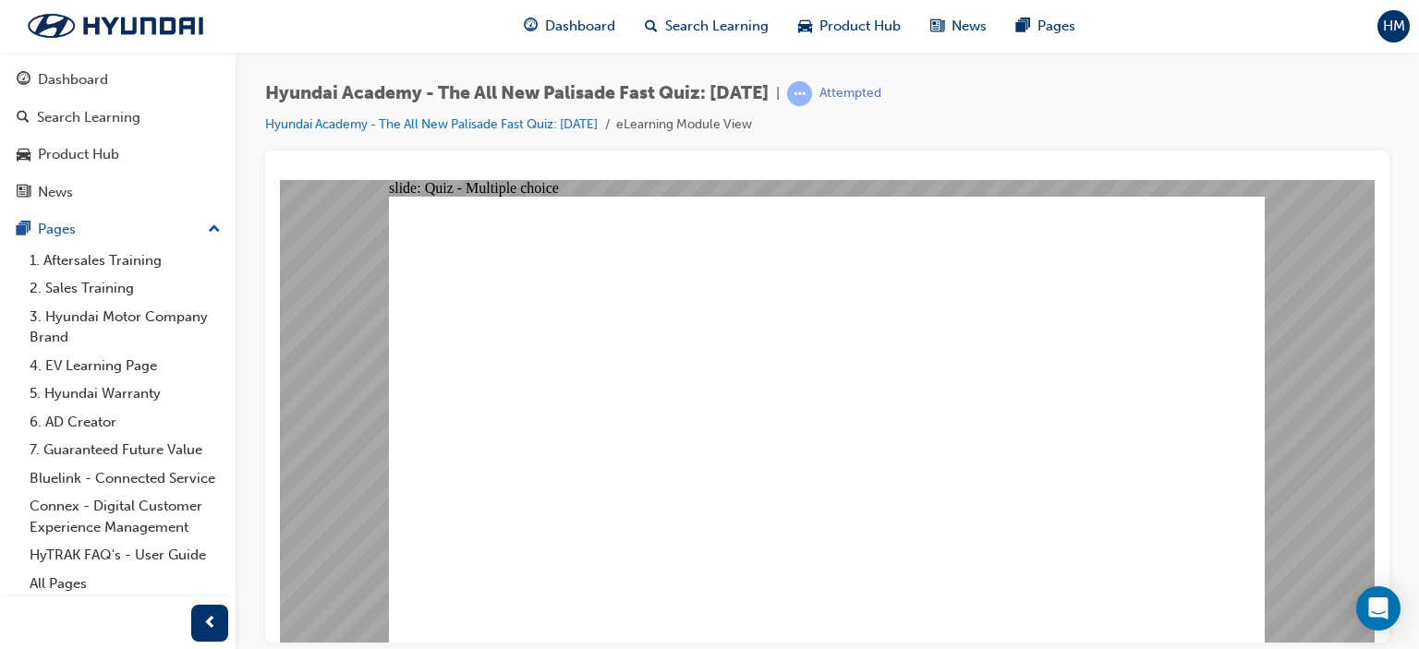
radio input "true"
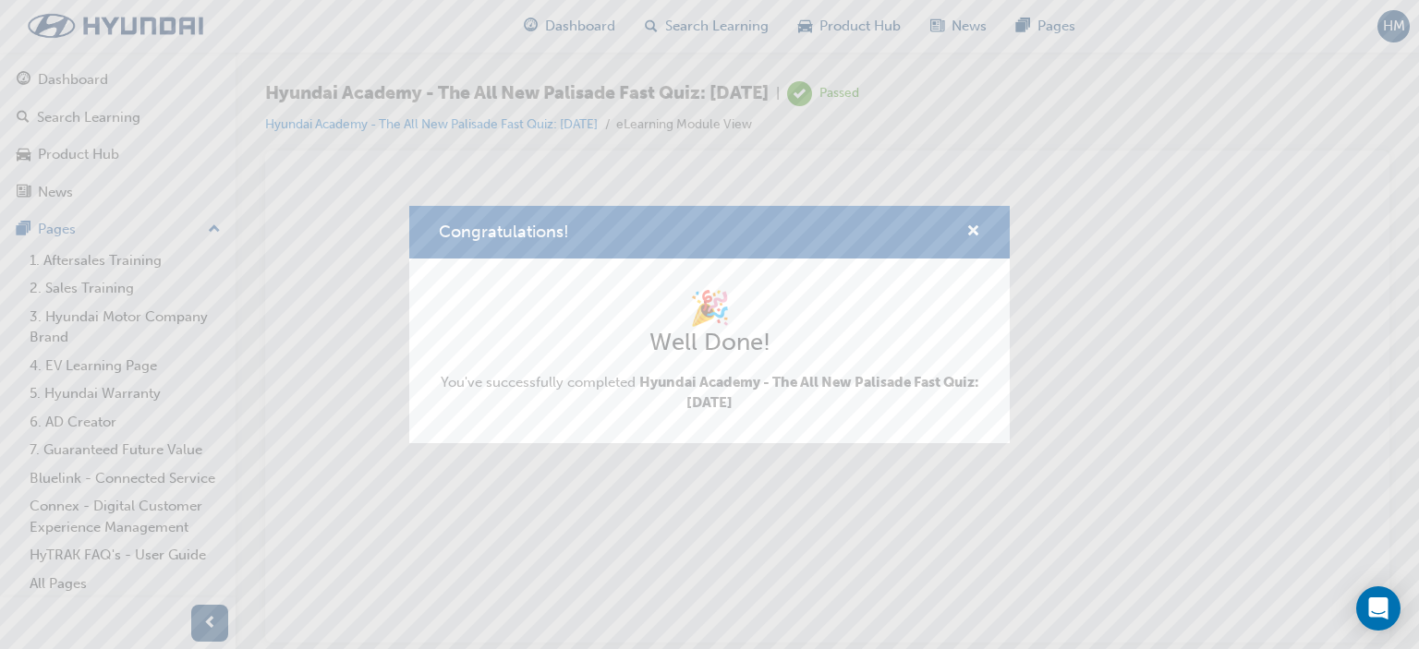
click at [980, 222] on div "Congratulations!" at bounding box center [709, 232] width 600 height 53
